Goal: Task Accomplishment & Management: Use online tool/utility

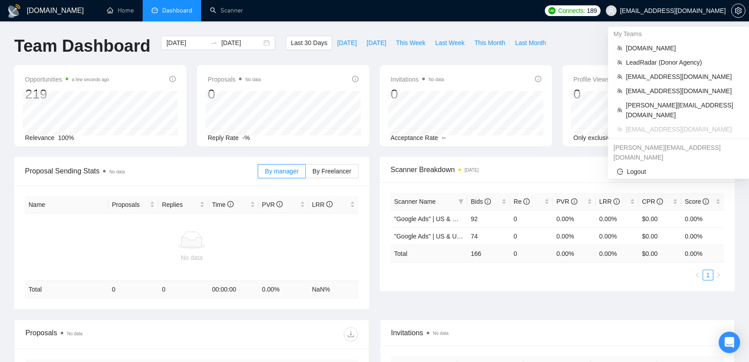
click at [687, 11] on span "[EMAIL_ADDRESS][DOMAIN_NAME]" at bounding box center [673, 11] width 106 height 0
click at [686, 11] on span "[EMAIL_ADDRESS][DOMAIN_NAME]" at bounding box center [673, 11] width 106 height 0
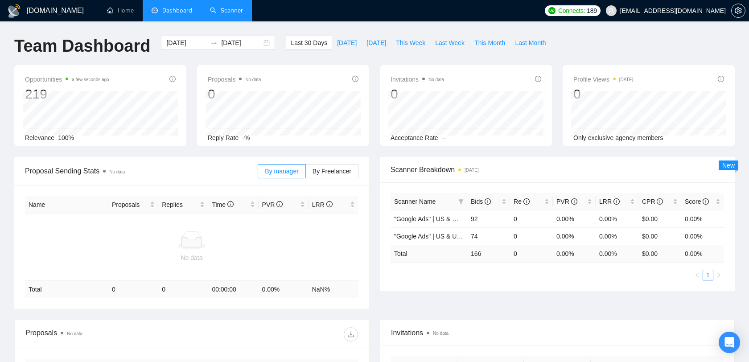
click at [232, 8] on link "Scanner" at bounding box center [226, 11] width 33 height 8
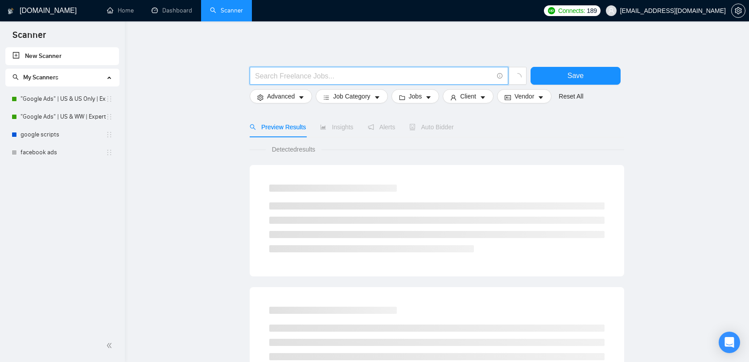
click at [283, 73] on input "text" at bounding box center [374, 75] width 238 height 11
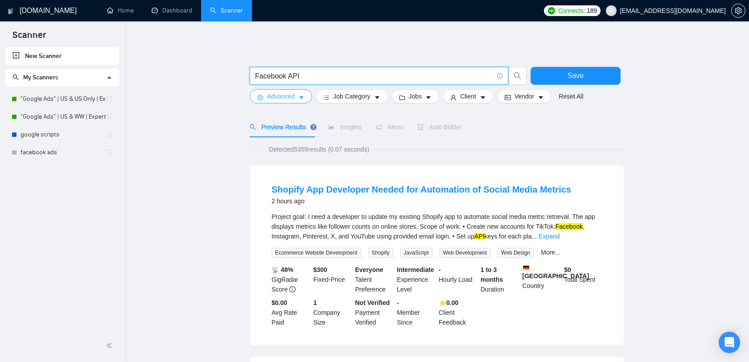
type input "Facebook API"
click at [291, 93] on span "Advanced" at bounding box center [281, 96] width 28 height 10
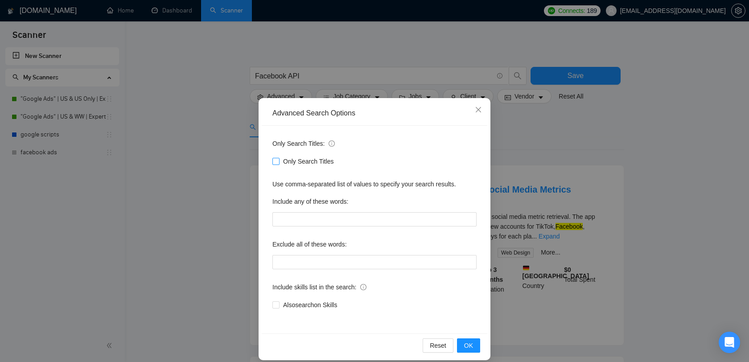
click at [277, 161] on input "Only Search Titles" at bounding box center [275, 161] width 6 height 6
checkbox input "true"
click at [473, 344] on button "OK" at bounding box center [468, 345] width 23 height 14
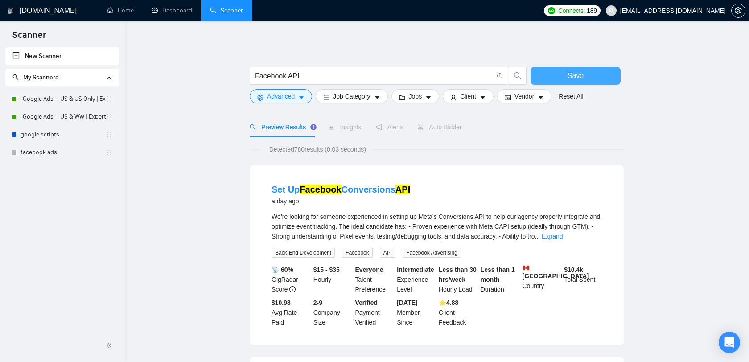
click at [571, 75] on span "Save" at bounding box center [575, 75] width 16 height 11
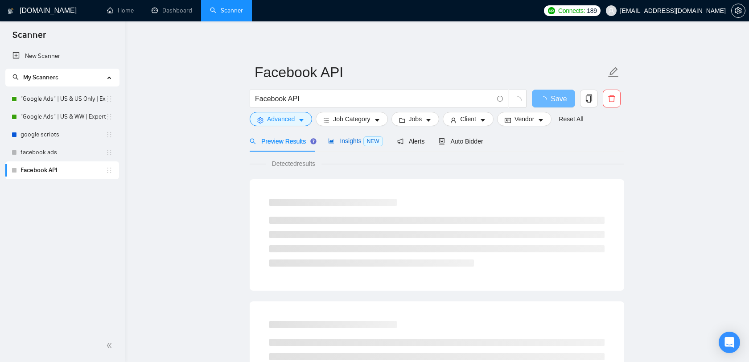
click at [346, 141] on span "Insights NEW" at bounding box center [355, 140] width 54 height 7
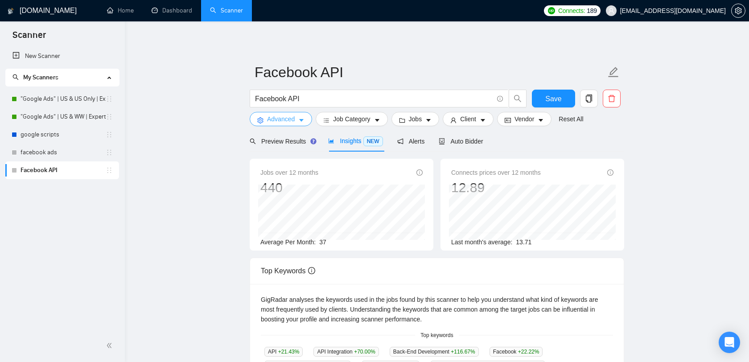
click at [295, 122] on span "Advanced" at bounding box center [281, 119] width 28 height 10
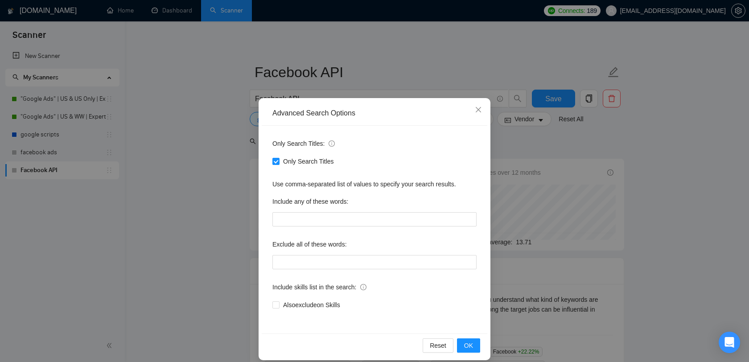
click at [297, 156] on div "Only Search Titles" at bounding box center [374, 161] width 204 height 14
click at [297, 158] on span "Only Search Titles" at bounding box center [308, 161] width 58 height 10
click at [279, 158] on input "Only Search Titles" at bounding box center [275, 161] width 6 height 6
checkbox input "false"
click at [467, 342] on span "OK" at bounding box center [468, 346] width 9 height 10
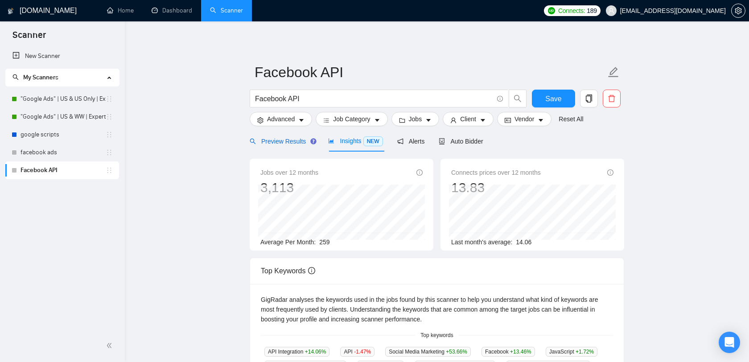
click at [295, 144] on span "Preview Results" at bounding box center [282, 141] width 64 height 7
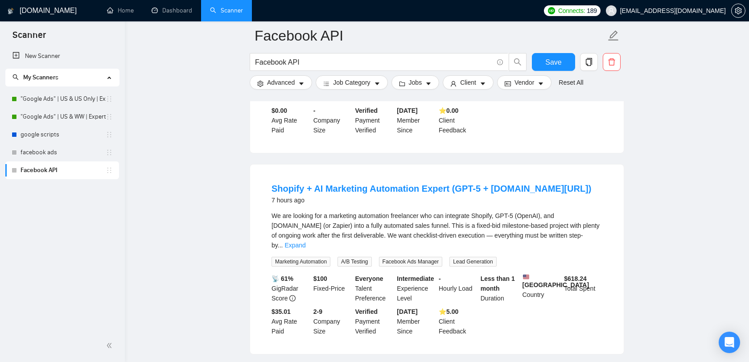
scroll to position [609, 0]
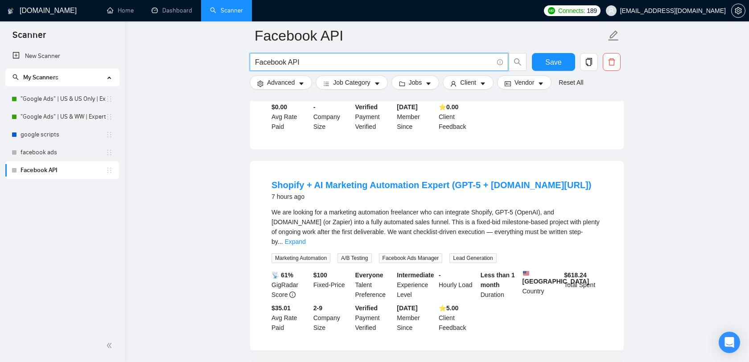
click at [319, 62] on input "Facebook API" at bounding box center [374, 62] width 238 height 11
click at [555, 61] on span "Save" at bounding box center [553, 62] width 16 height 11
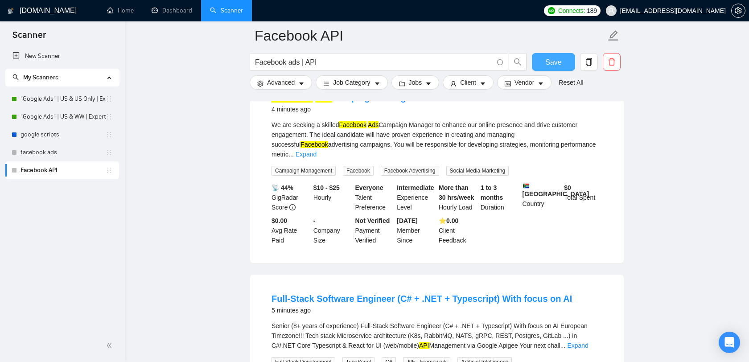
scroll to position [0, 0]
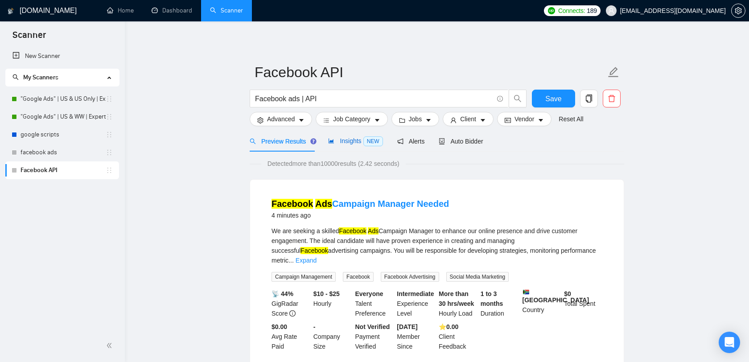
click at [353, 144] on span "Insights NEW" at bounding box center [355, 140] width 54 height 7
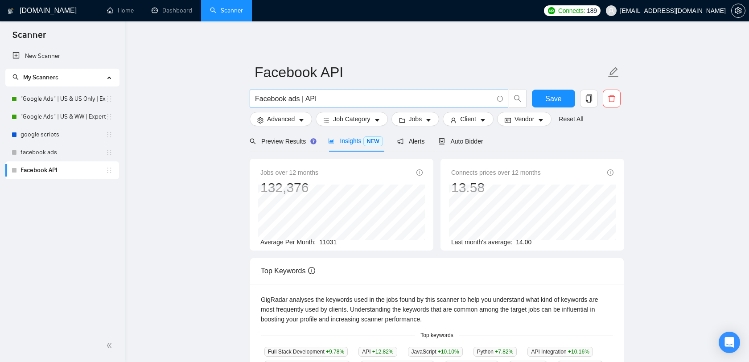
click at [332, 99] on input "Facebook ads | API" at bounding box center [374, 98] width 238 height 11
type input "Facebook ad"
click at [332, 99] on input "Facebook ad" at bounding box center [374, 98] width 238 height 11
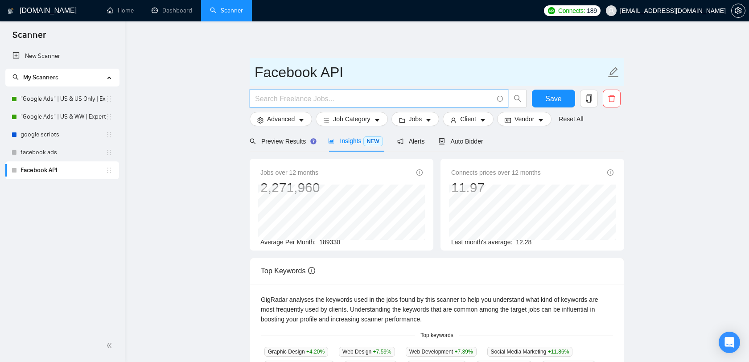
paste input "Facebook permissions"
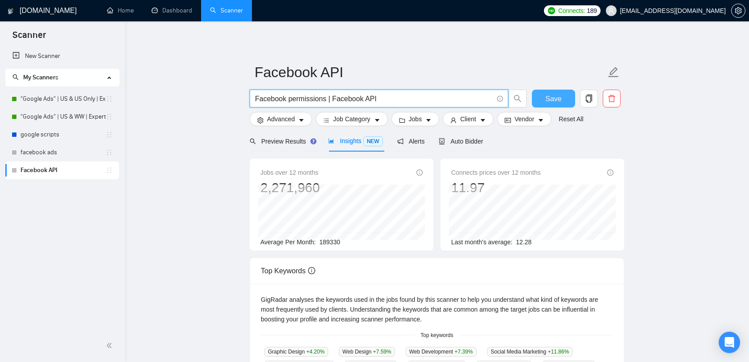
click at [558, 103] on span "Save" at bounding box center [553, 98] width 16 height 11
click at [391, 100] on input "Facebook permissions | Facebook API" at bounding box center [374, 98] width 238 height 11
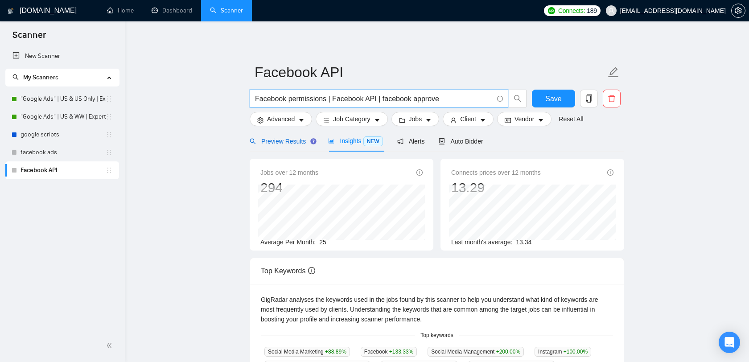
click at [295, 142] on span "Preview Results" at bounding box center [282, 141] width 64 height 7
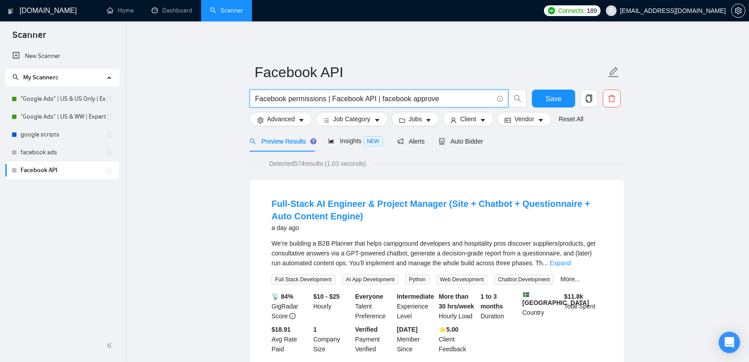
drag, startPoint x: 454, startPoint y: 101, endPoint x: 381, endPoint y: 103, distance: 73.1
click at [381, 103] on input "Facebook permissions | Facebook API | facebook approve" at bounding box center [374, 98] width 238 height 11
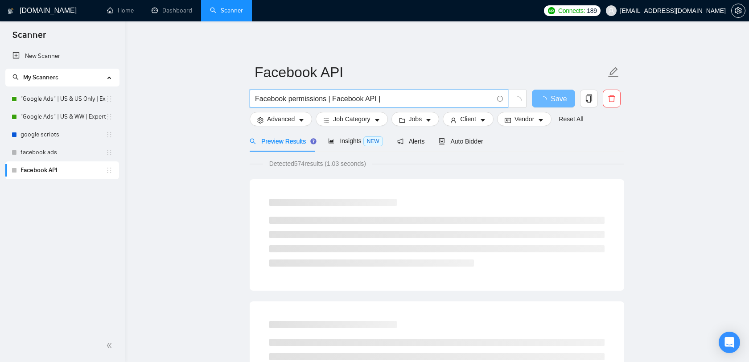
click at [332, 99] on input "Facebook permissions | Facebook API |" at bounding box center [374, 98] width 238 height 11
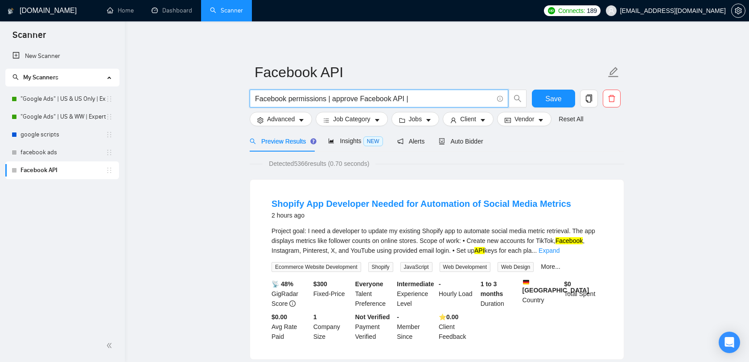
drag, startPoint x: 411, startPoint y: 100, endPoint x: 357, endPoint y: 100, distance: 54.4
click at [357, 100] on input "Facebook permissions | approve Facebook API |" at bounding box center [374, 98] width 238 height 11
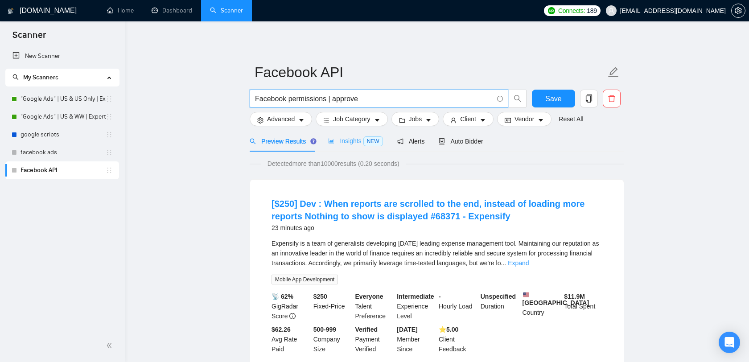
type input "Facebook permissions | approve"
click at [363, 135] on div "Insights NEW" at bounding box center [355, 141] width 54 height 21
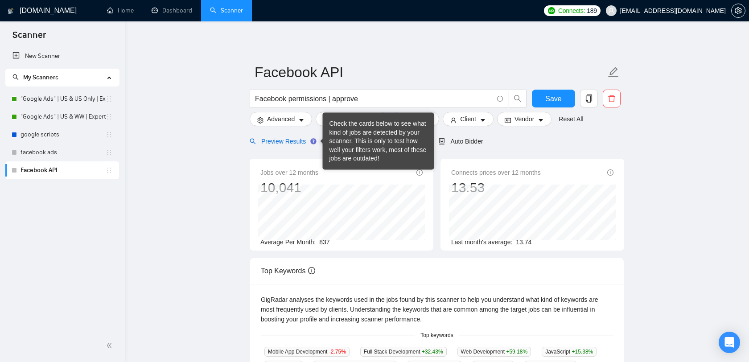
click at [284, 142] on span "Preview Results" at bounding box center [282, 141] width 64 height 7
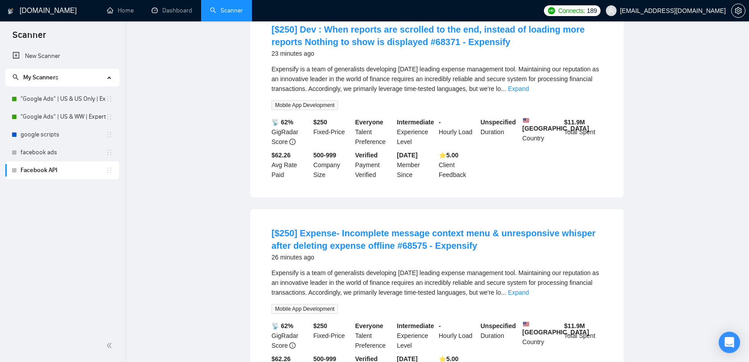
scroll to position [24, 0]
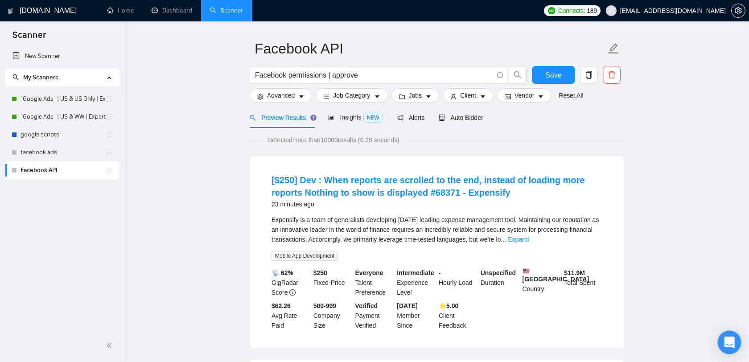
click at [735, 337] on div "Open Intercom Messenger" at bounding box center [730, 343] width 24 height 24
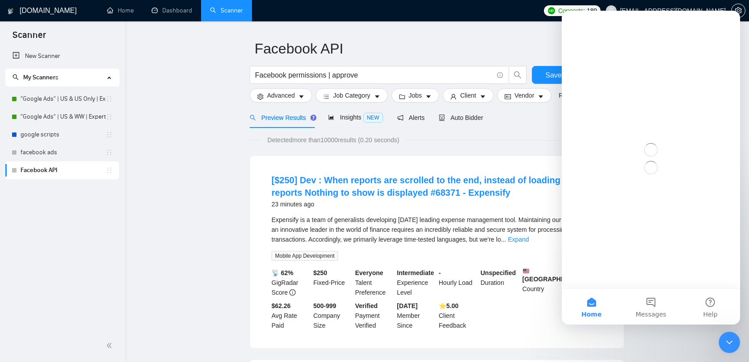
scroll to position [0, 0]
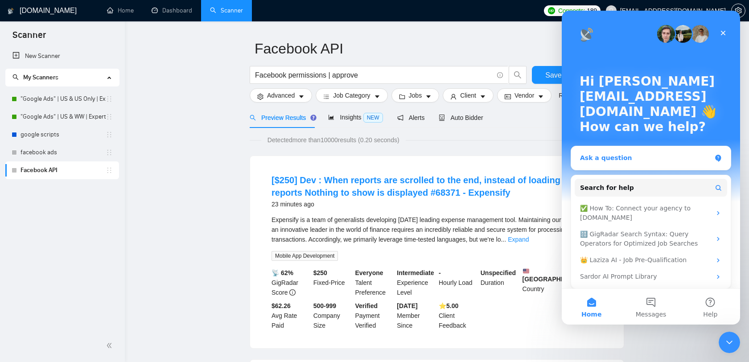
click at [645, 162] on div "Ask a question" at bounding box center [645, 157] width 131 height 9
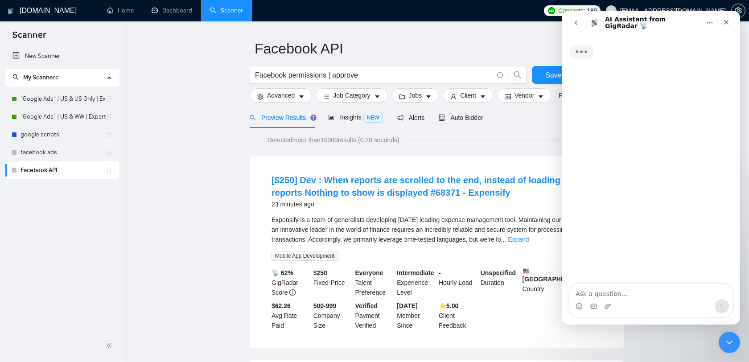
type textarea "s"
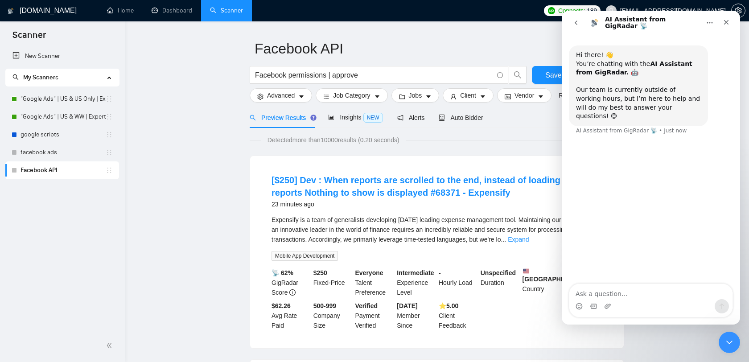
click at [576, 22] on icon "go back" at bounding box center [576, 23] width 3 height 4
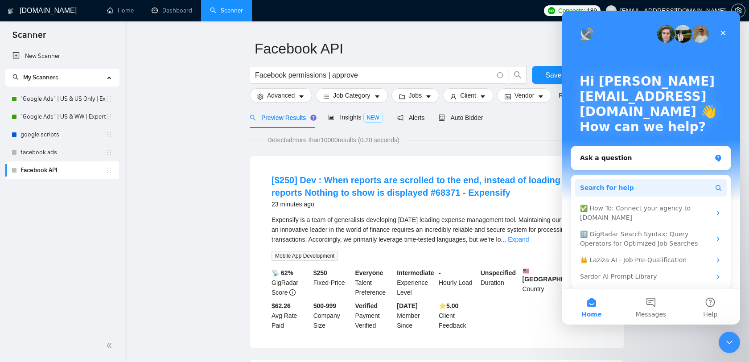
click at [660, 186] on button "Search for help" at bounding box center [651, 188] width 152 height 18
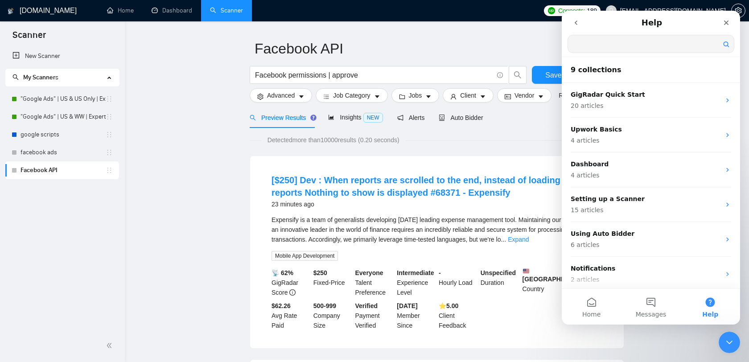
type input "s"
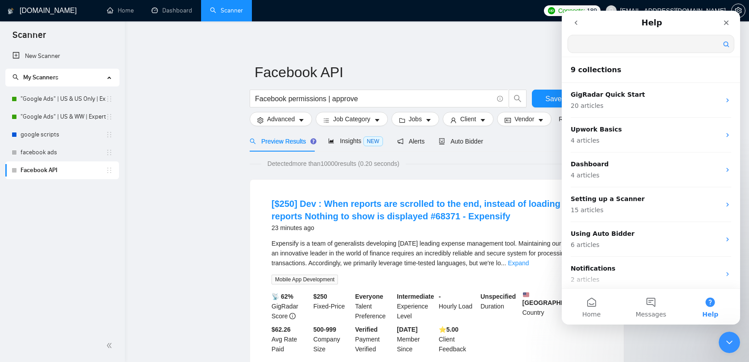
type input "v"
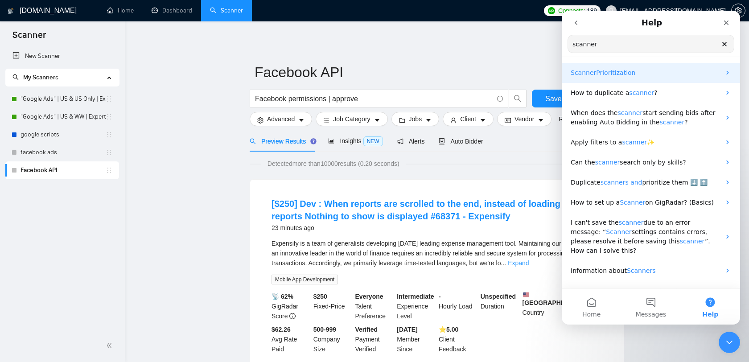
type input "scanner"
click at [616, 73] on span "Prioritization" at bounding box center [615, 72] width 39 height 7
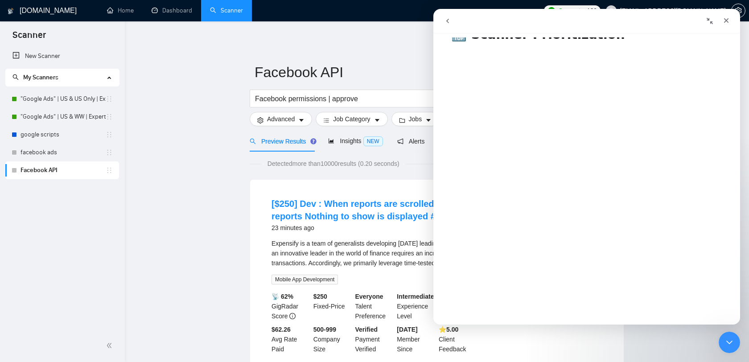
scroll to position [21, 0]
click at [450, 24] on icon "go back" at bounding box center [447, 20] width 7 height 7
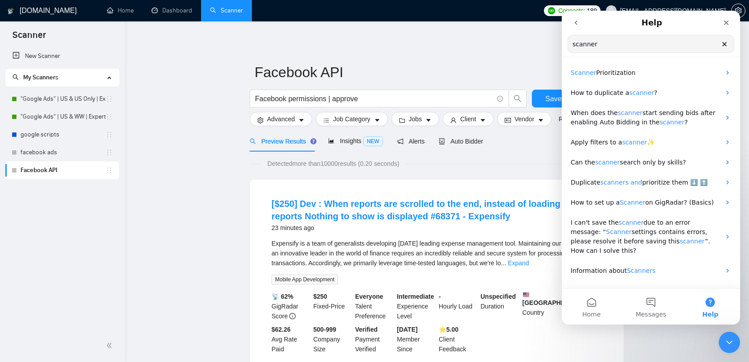
click at [607, 42] on input "scanner" at bounding box center [651, 43] width 166 height 17
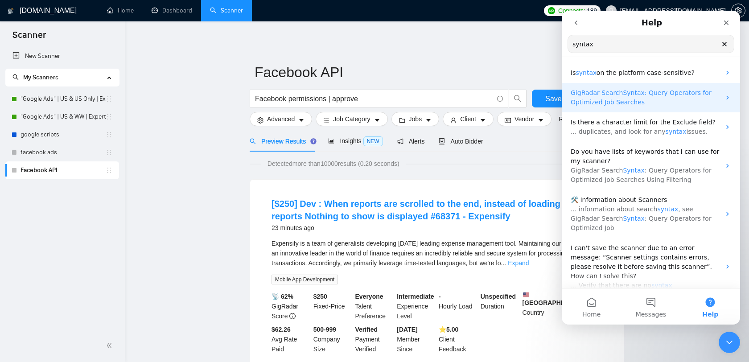
type input "syntax"
click at [609, 101] on span ": Query Operators for Optimized Job Searches" at bounding box center [641, 97] width 141 height 16
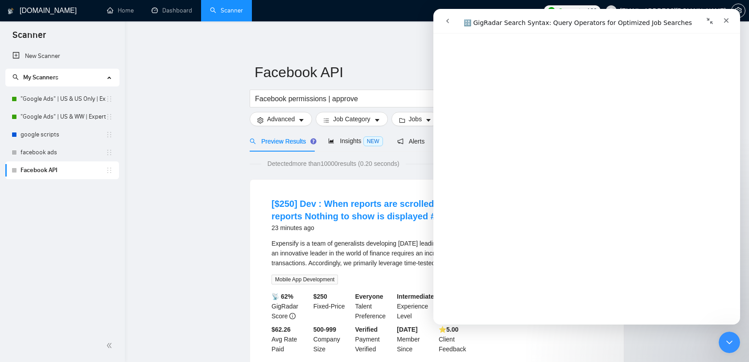
scroll to position [1407, 0]
click at [288, 97] on input "Facebook permissions | approve" at bounding box center [374, 98] width 238 height 11
click at [369, 101] on input "Facebook (permissions | approve" at bounding box center [374, 98] width 238 height 11
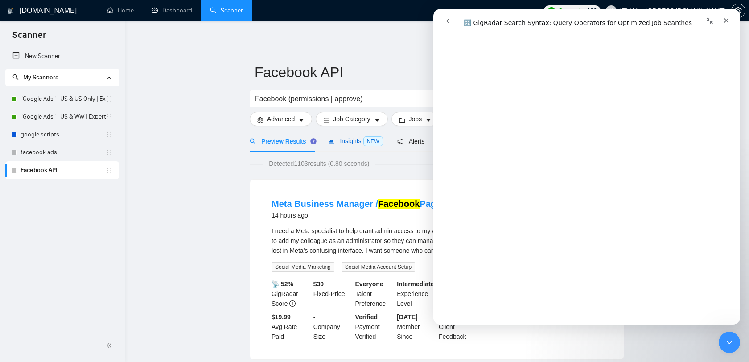
click at [361, 143] on span "Insights NEW" at bounding box center [355, 140] width 54 height 7
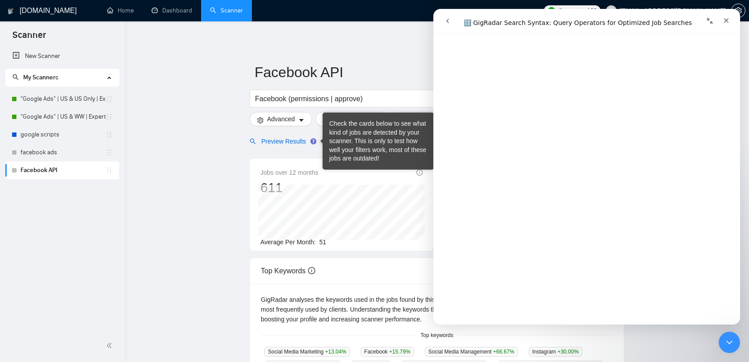
click at [299, 145] on div "Preview Results" at bounding box center [282, 141] width 64 height 10
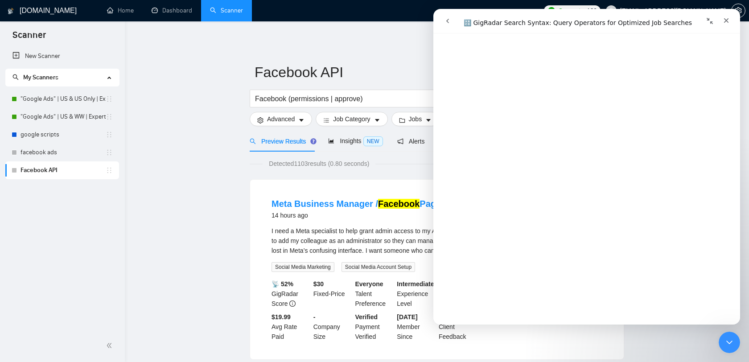
scroll to position [1922, 0]
click at [725, 19] on icon "Close" at bounding box center [726, 20] width 5 height 5
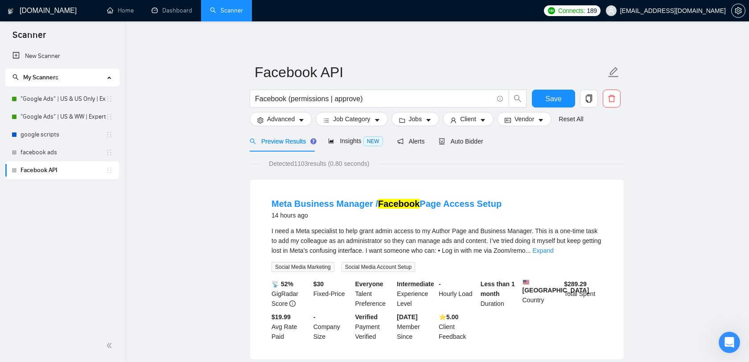
scroll to position [0, 0]
click at [359, 144] on span "Insights NEW" at bounding box center [355, 140] width 54 height 7
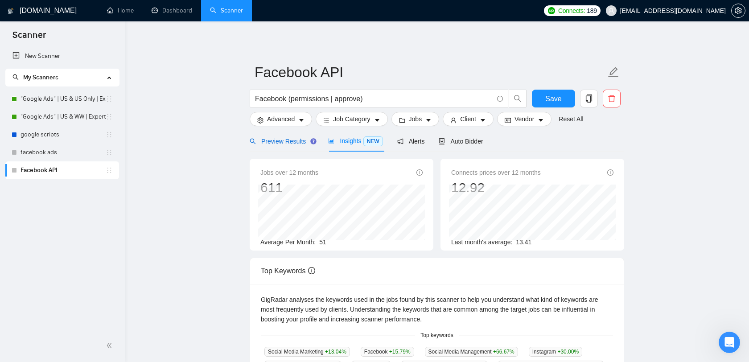
click at [289, 143] on span "Preview Results" at bounding box center [282, 141] width 64 height 7
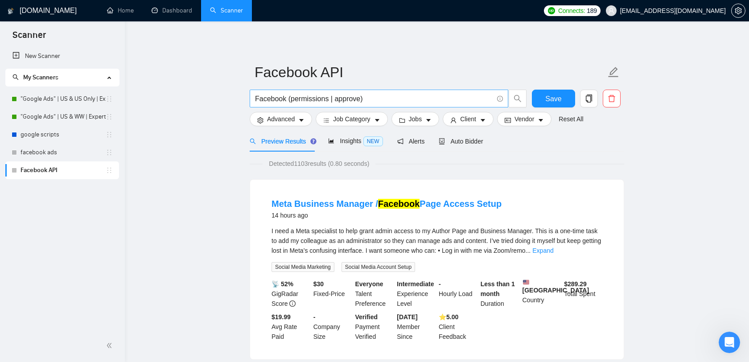
click at [402, 99] on input "Facebook (permissions | approve)" at bounding box center [374, 98] width 238 height 11
click at [282, 103] on input "Facebook (permissions | approve)" at bounding box center [374, 98] width 238 height 11
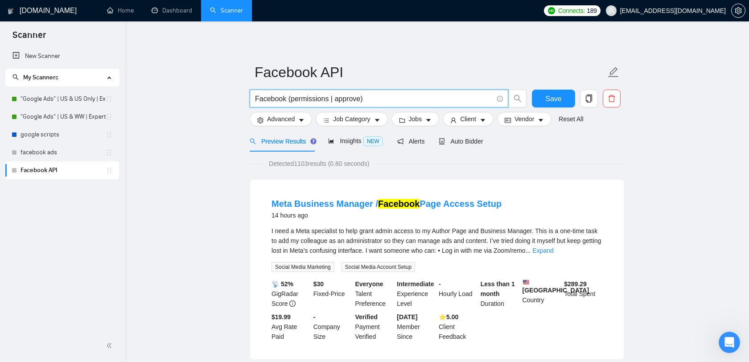
click at [282, 103] on input "Facebook (permissions | approve)" at bounding box center [374, 98] width 238 height 11
click at [552, 98] on span "Save" at bounding box center [553, 98] width 16 height 11
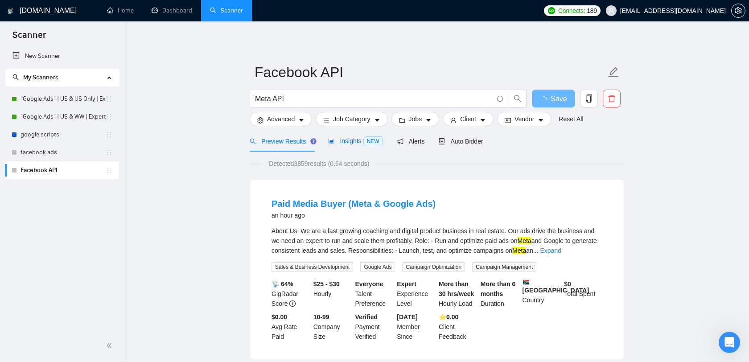
click at [346, 143] on span "Insights NEW" at bounding box center [355, 140] width 54 height 7
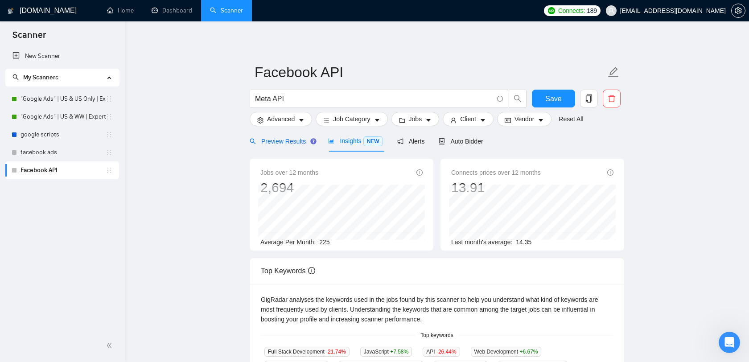
click at [300, 142] on span "Preview Results" at bounding box center [282, 141] width 64 height 7
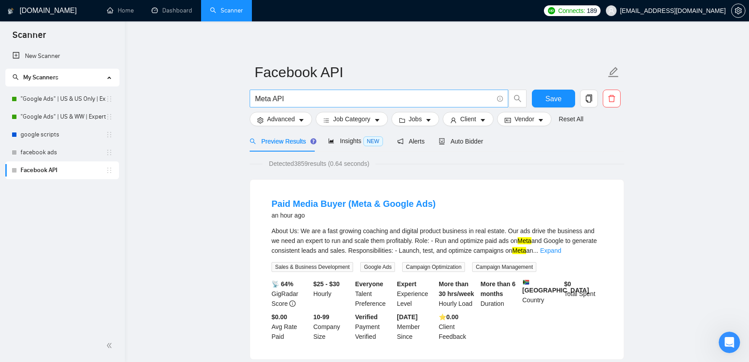
click at [269, 97] on input "Meta API" at bounding box center [374, 98] width 238 height 11
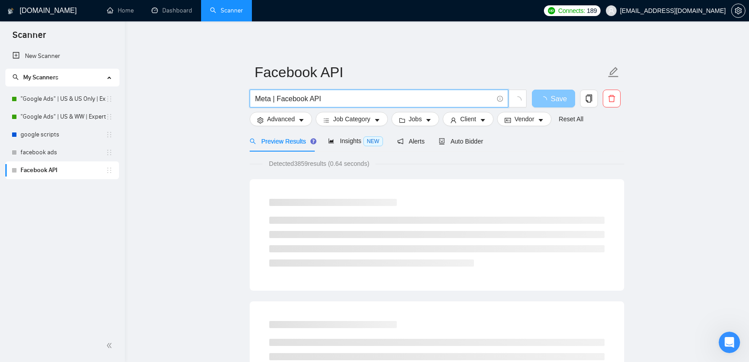
type input "Meta | Facebook API"
click at [546, 99] on icon "loading" at bounding box center [543, 99] width 7 height 7
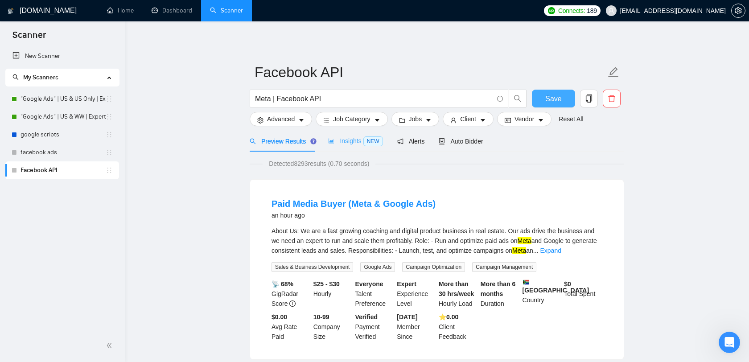
click at [366, 133] on div "Insights NEW" at bounding box center [355, 141] width 54 height 21
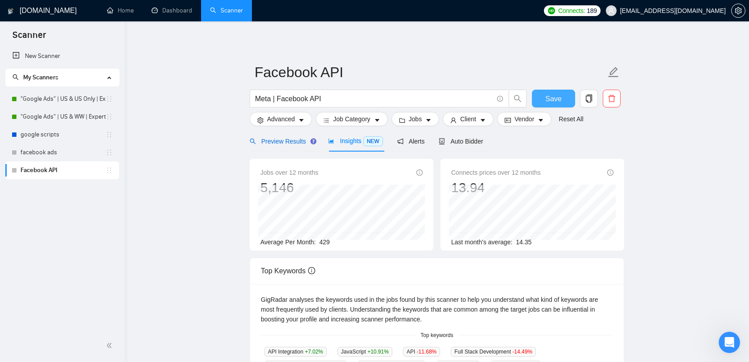
click at [302, 141] on span "Preview Results" at bounding box center [282, 141] width 64 height 7
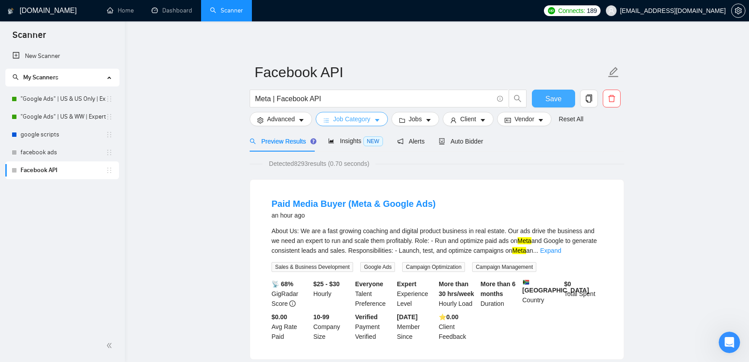
click at [365, 120] on span "Job Category" at bounding box center [351, 119] width 37 height 10
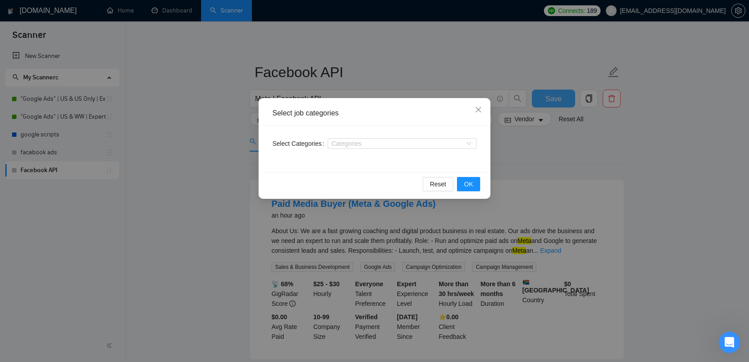
click at [428, 70] on div "Select job categories Select Categories Categories Reset OK" at bounding box center [374, 181] width 749 height 362
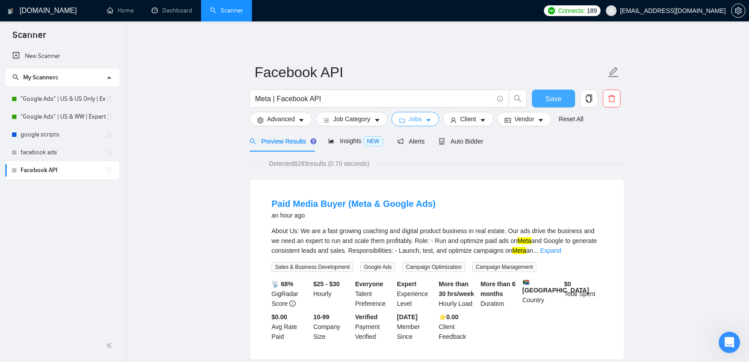
click at [419, 122] on span "Jobs" at bounding box center [415, 119] width 13 height 10
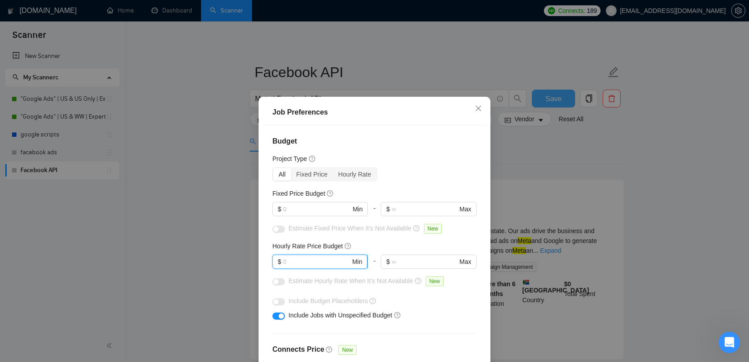
click at [337, 257] on input "text" at bounding box center [316, 262] width 67 height 10
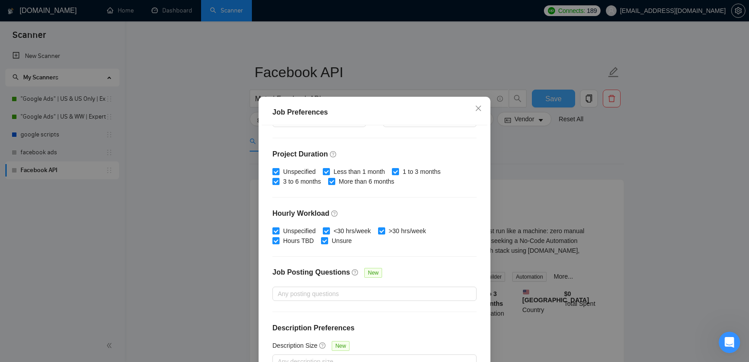
scroll to position [56, 0]
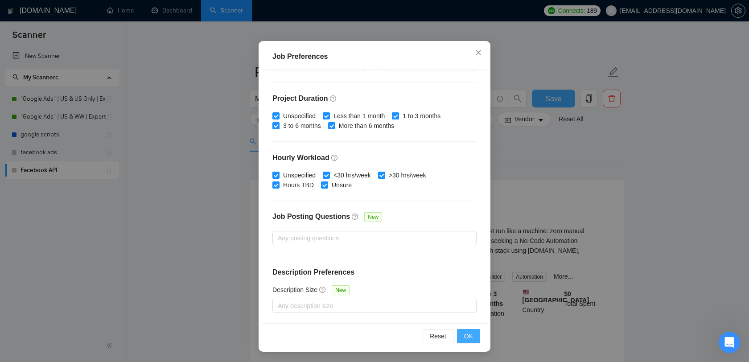
type input "60"
click at [464, 332] on span "OK" at bounding box center [468, 336] width 9 height 10
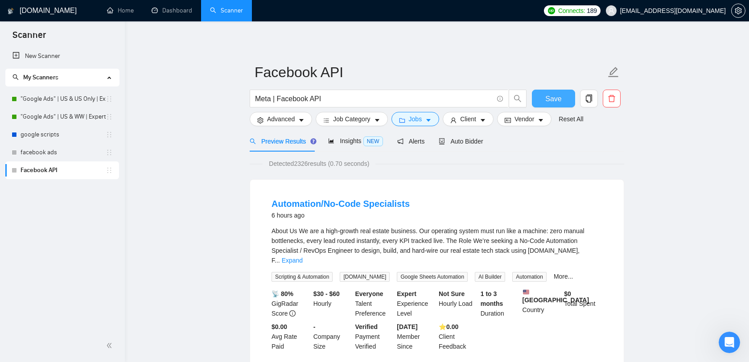
scroll to position [12, 0]
click at [353, 146] on div "Insights NEW" at bounding box center [355, 141] width 54 height 21
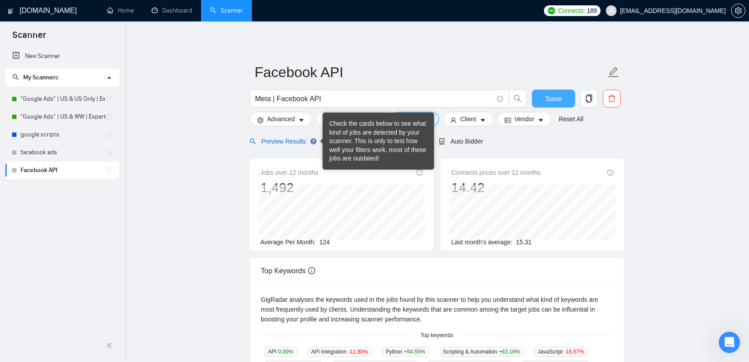
click at [300, 140] on span "Preview Results" at bounding box center [282, 141] width 64 height 7
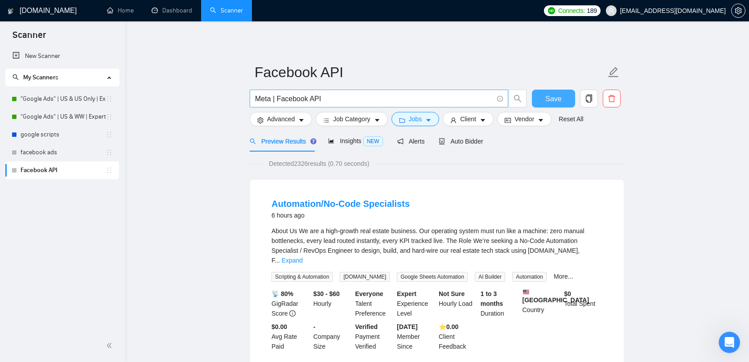
click at [470, 102] on input "Meta | Facebook API" at bounding box center [374, 98] width 238 height 11
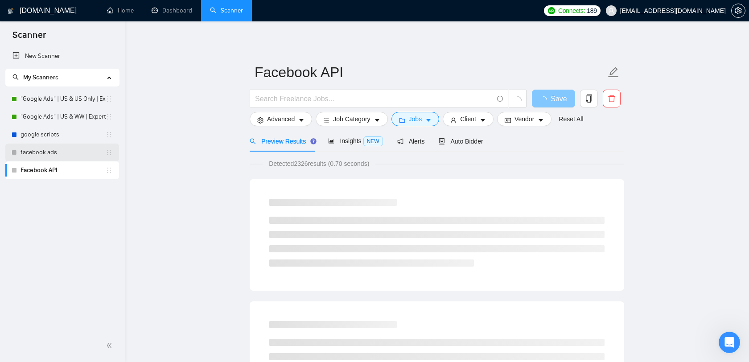
click at [76, 149] on link "facebook ads" at bounding box center [63, 153] width 85 height 18
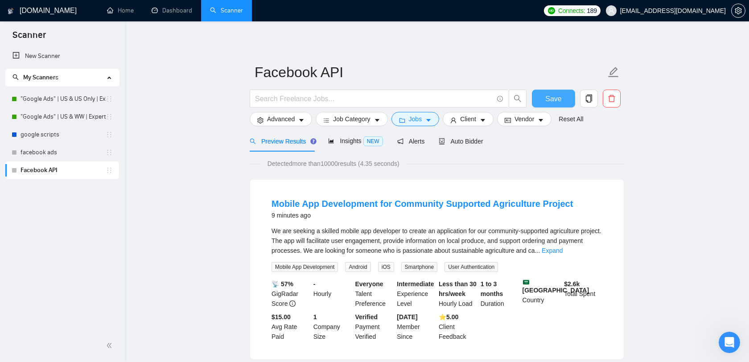
click at [41, 165] on link "Facebook API" at bounding box center [63, 170] width 85 height 18
click at [279, 103] on input "text" at bounding box center [374, 98] width 238 height 11
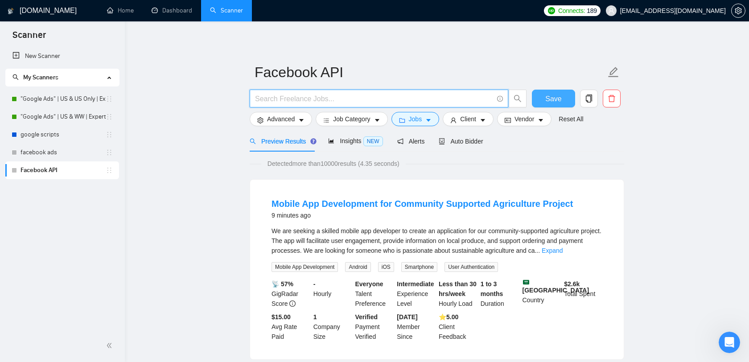
paste input "Facebook permissions"
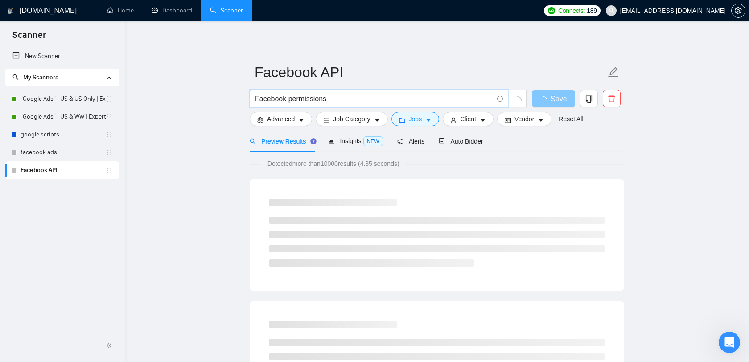
click at [283, 99] on input "Facebook permissions" at bounding box center [374, 98] width 238 height 11
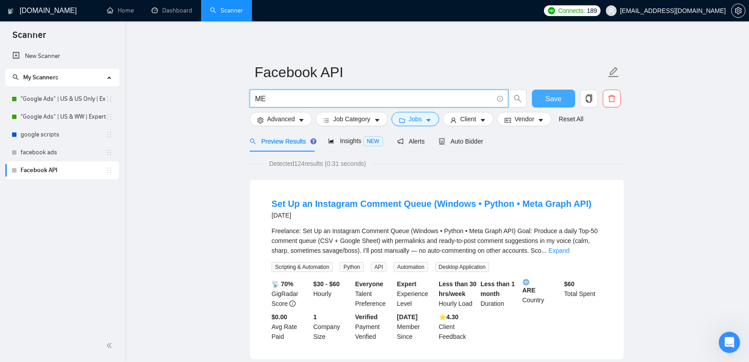
type input "M"
type input "e"
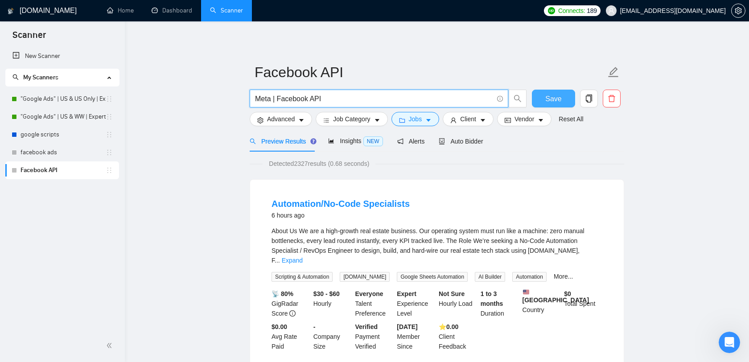
type input "Meta | Facebook API"
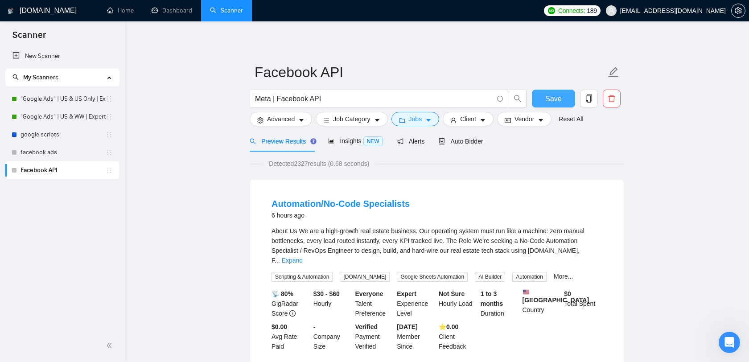
click at [557, 103] on span "Save" at bounding box center [553, 98] width 16 height 11
click at [364, 148] on div "Insights NEW" at bounding box center [355, 141] width 54 height 21
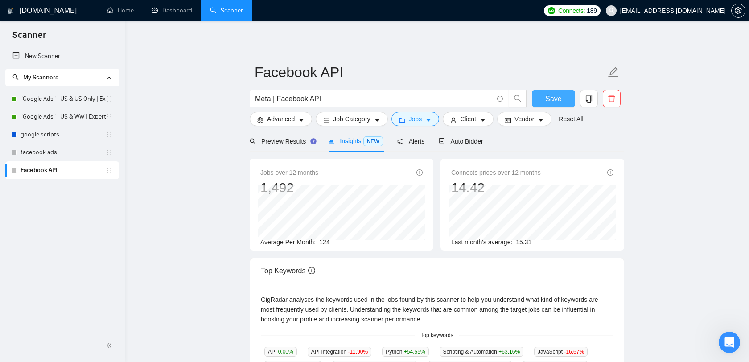
click at [545, 99] on button "Save" at bounding box center [553, 99] width 43 height 18
click at [291, 142] on span "Preview Results" at bounding box center [282, 141] width 64 height 7
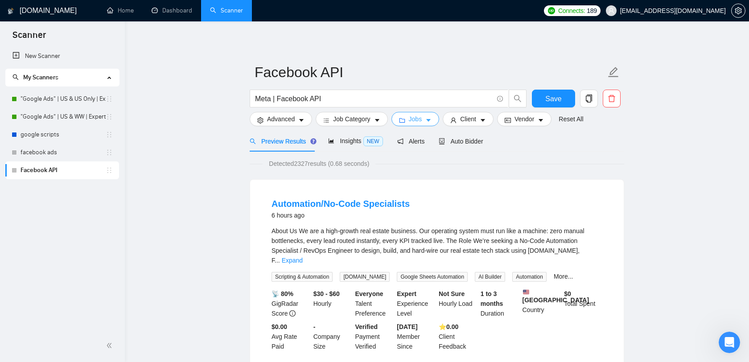
click at [435, 119] on button "Jobs" at bounding box center [415, 119] width 48 height 14
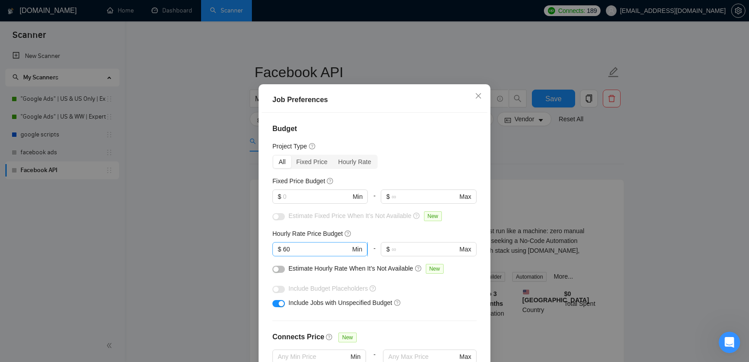
click at [342, 254] on input "60" at bounding box center [316, 249] width 67 height 10
type input "6"
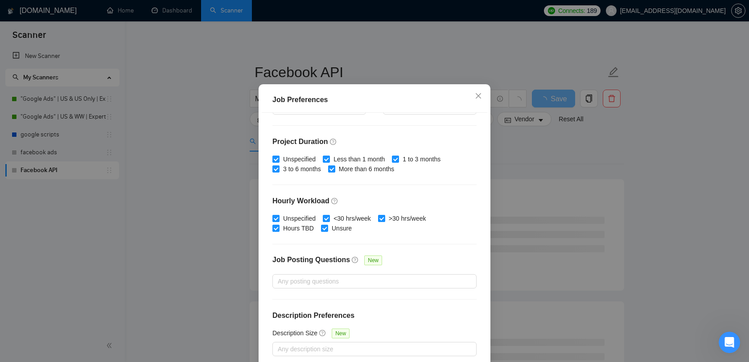
click at [423, 320] on div "Budget Project Type All Fixed Price Hourly Rate Fixed Price Budget $ Min - $ Ma…" at bounding box center [375, 239] width 226 height 253
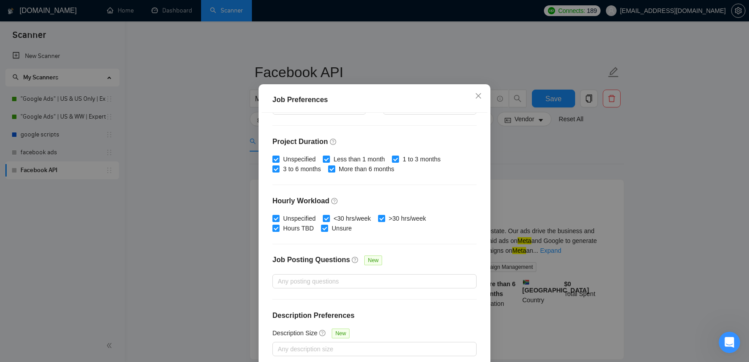
scroll to position [56, 0]
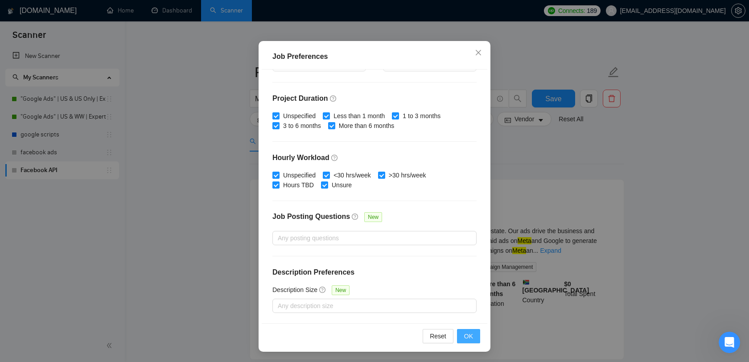
click at [473, 336] on button "OK" at bounding box center [468, 336] width 23 height 14
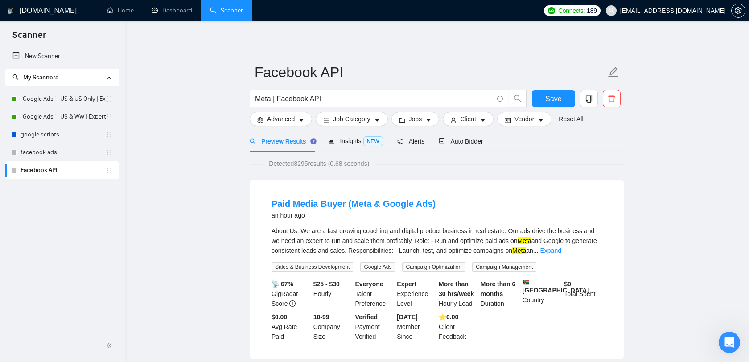
scroll to position [12, 0]
click at [367, 148] on div "Insights NEW" at bounding box center [355, 141] width 54 height 21
